Goal: Navigation & Orientation: Find specific page/section

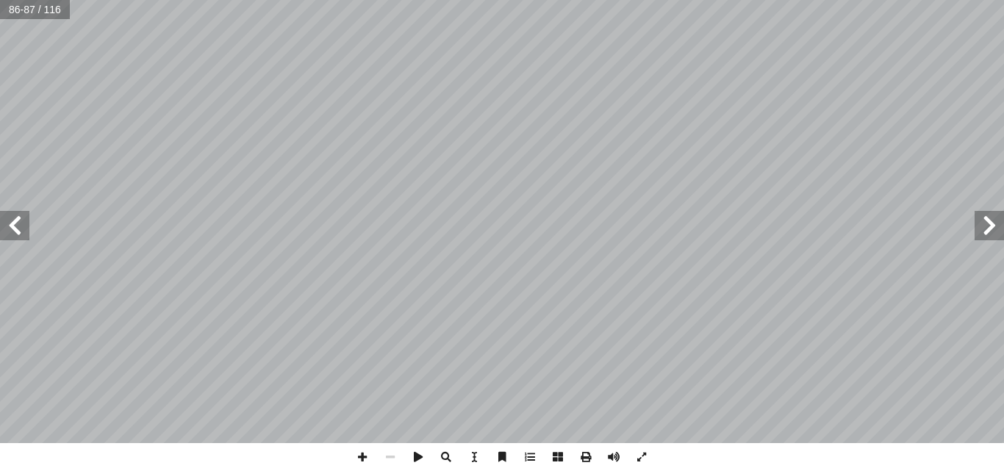
click at [990, 221] on span at bounding box center [989, 225] width 29 height 29
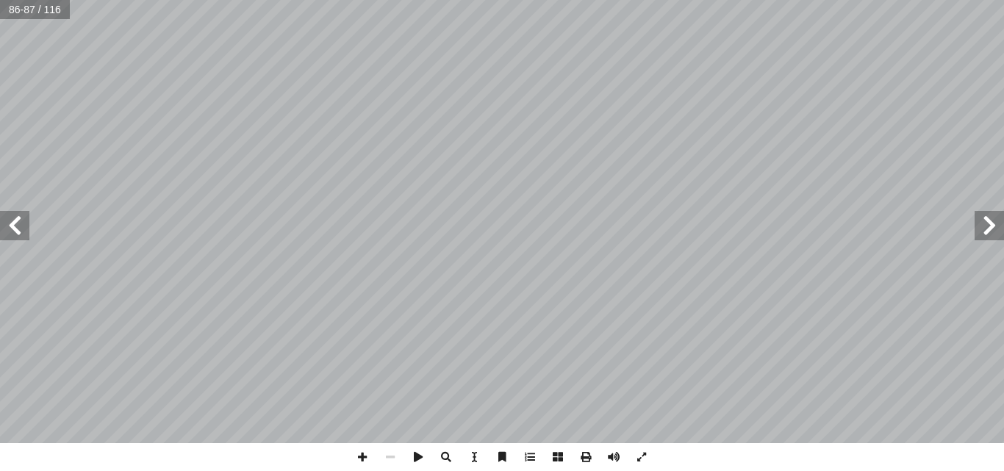
click at [990, 221] on span at bounding box center [989, 225] width 29 height 29
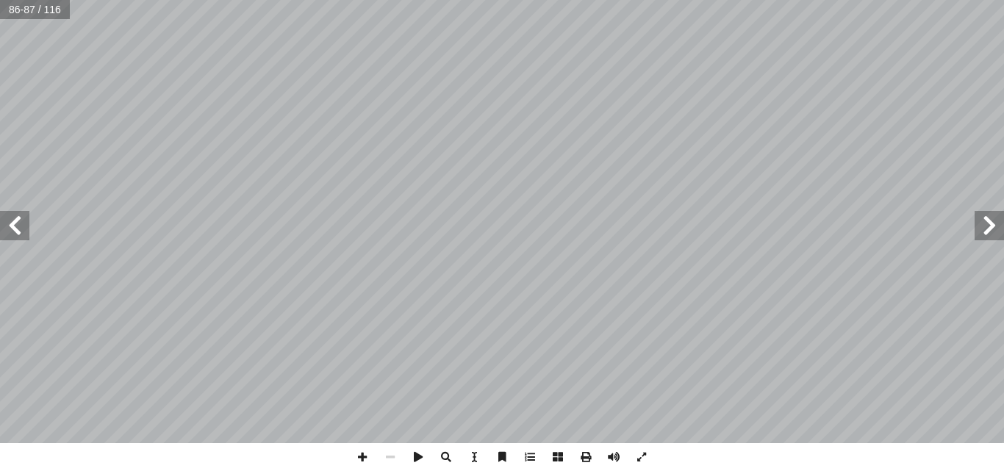
click at [990, 221] on span at bounding box center [989, 225] width 29 height 29
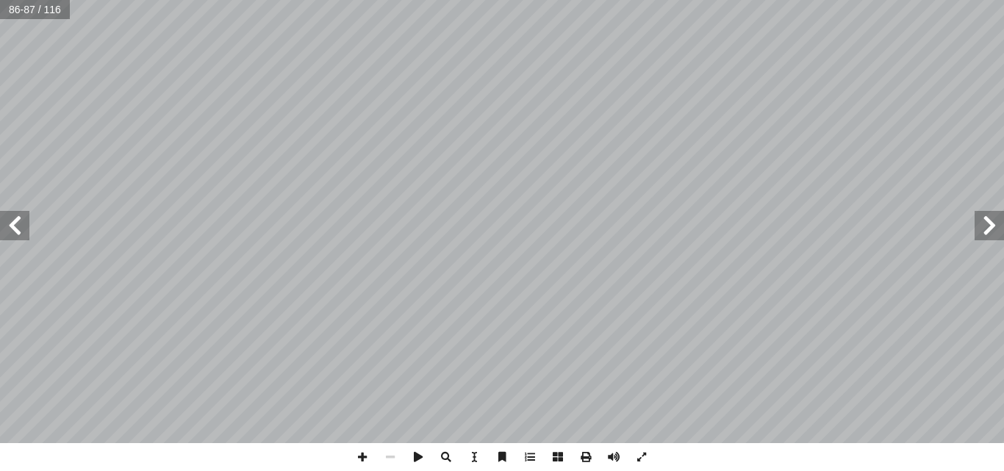
click at [990, 221] on span at bounding box center [989, 225] width 29 height 29
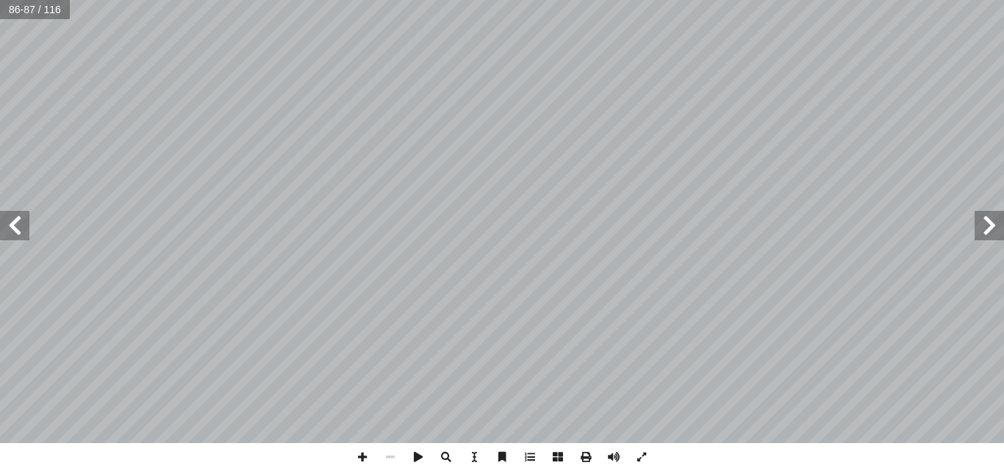
click at [990, 221] on span at bounding box center [989, 225] width 29 height 29
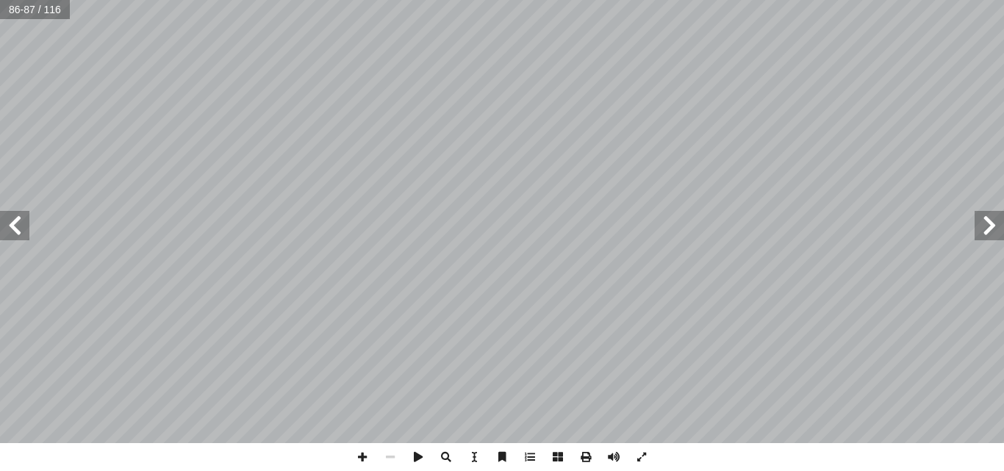
click at [990, 221] on span at bounding box center [989, 225] width 29 height 29
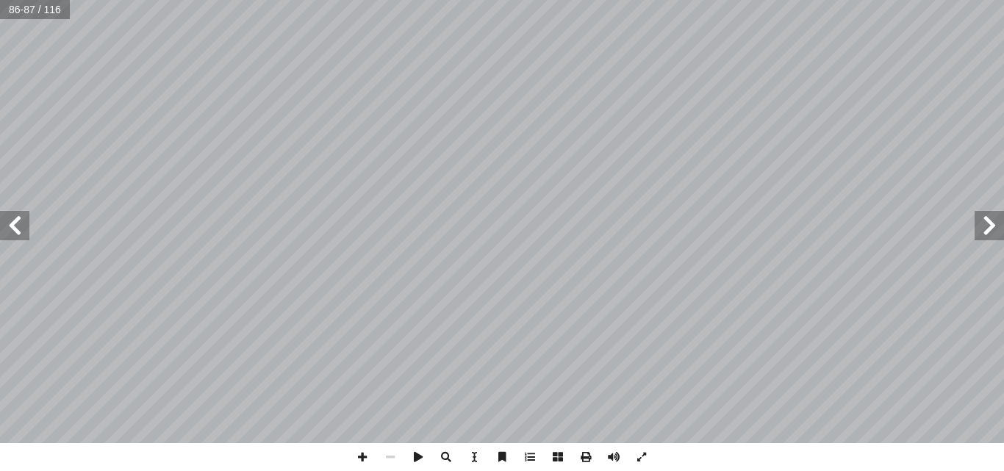
click at [990, 221] on span at bounding box center [989, 225] width 29 height 29
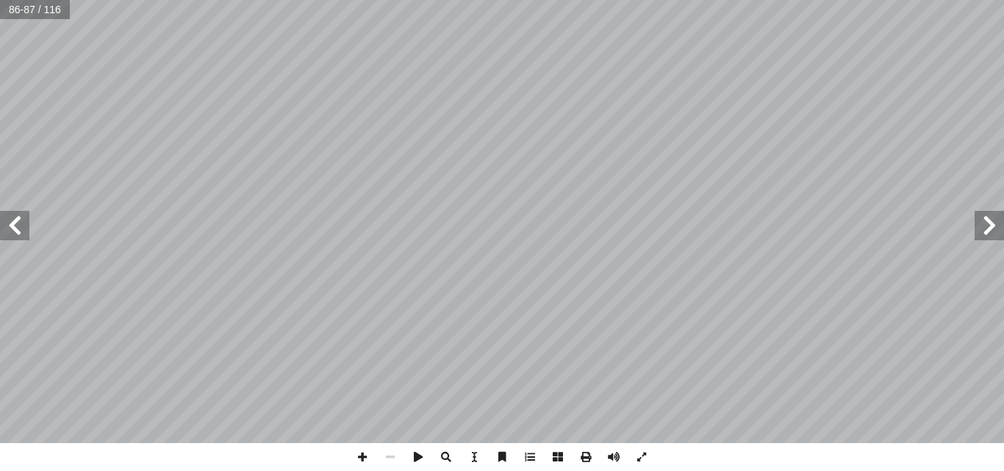
click at [990, 221] on span at bounding box center [989, 225] width 29 height 29
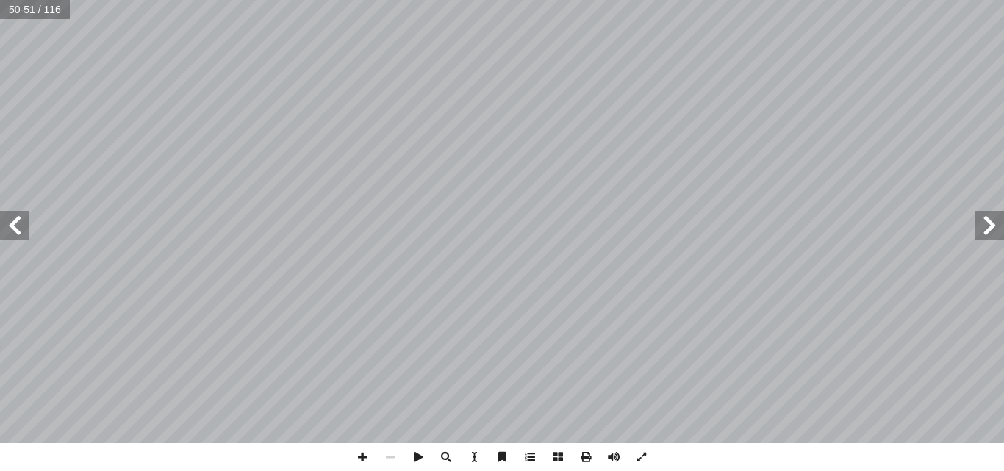
click at [990, 222] on span at bounding box center [989, 225] width 29 height 29
click at [990, 223] on span at bounding box center [989, 225] width 29 height 29
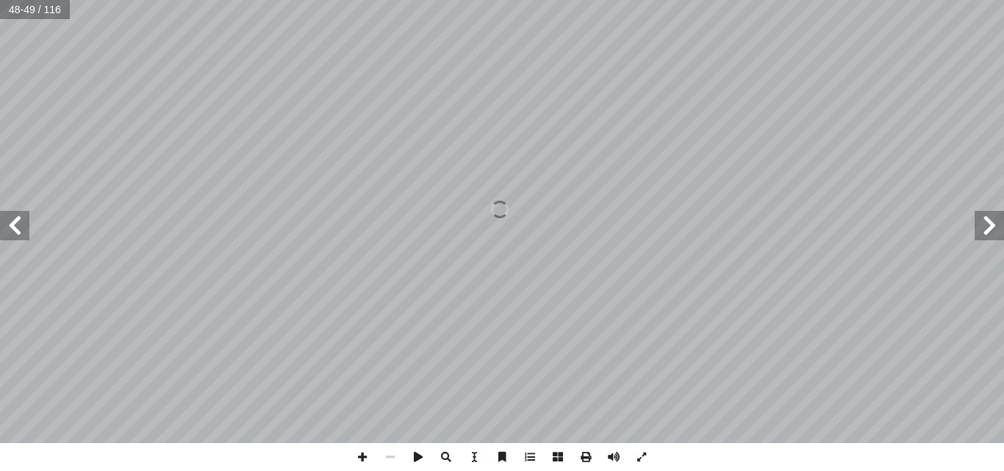
click at [990, 223] on span at bounding box center [989, 225] width 29 height 29
click at [987, 234] on span at bounding box center [989, 225] width 29 height 29
click at [987, 235] on span at bounding box center [989, 225] width 29 height 29
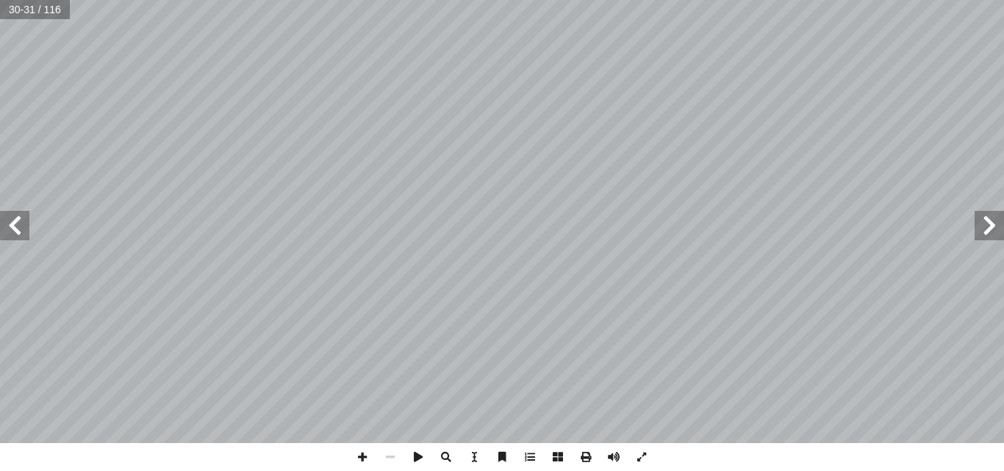
click at [987, 236] on span at bounding box center [989, 225] width 29 height 29
click at [366, 457] on span at bounding box center [362, 457] width 28 height 28
click at [18, 229] on span at bounding box center [14, 225] width 29 height 29
